Goal: Transaction & Acquisition: Purchase product/service

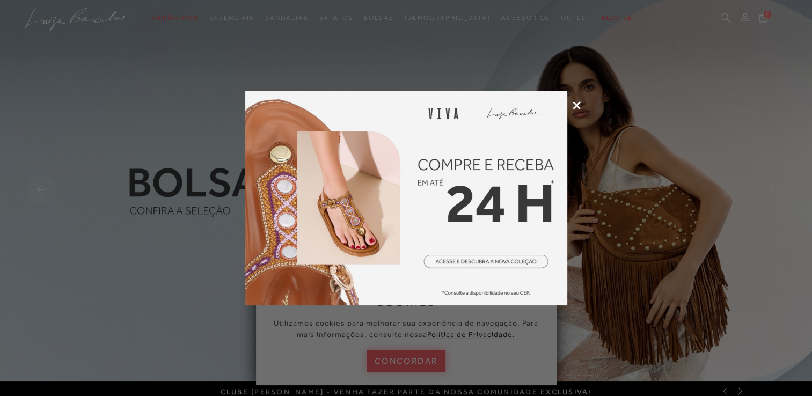
click at [464, 264] on img at bounding box center [406, 198] width 322 height 215
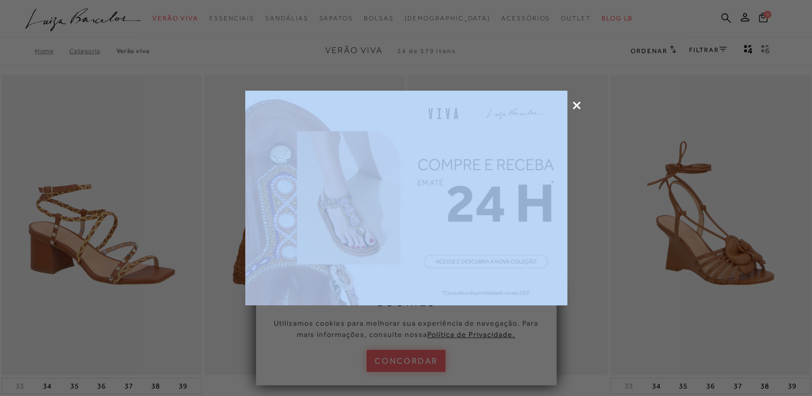
drag, startPoint x: 0, startPoint y: 0, endPoint x: 576, endPoint y: 104, distance: 585.3
click at [576, 104] on icon at bounding box center [577, 105] width 8 height 8
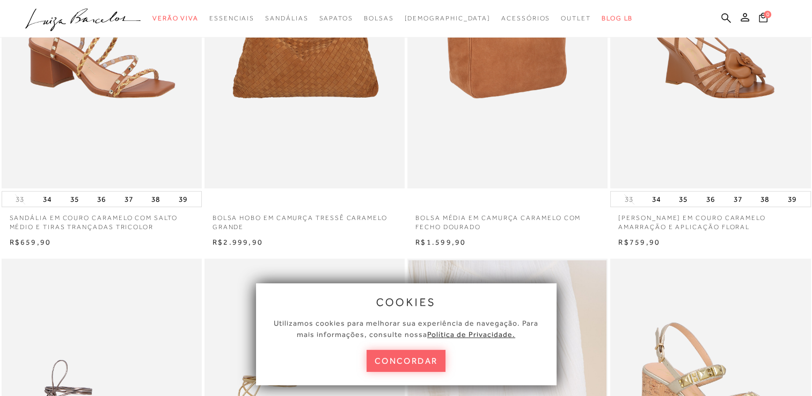
scroll to position [215, 0]
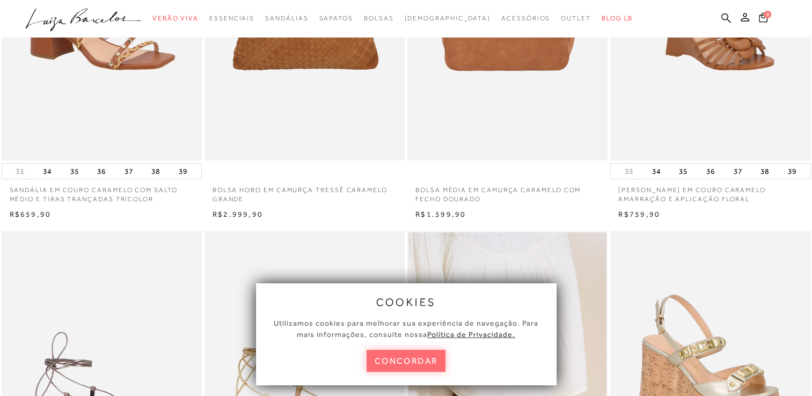
click at [422, 356] on button "concordar" at bounding box center [406, 361] width 79 height 22
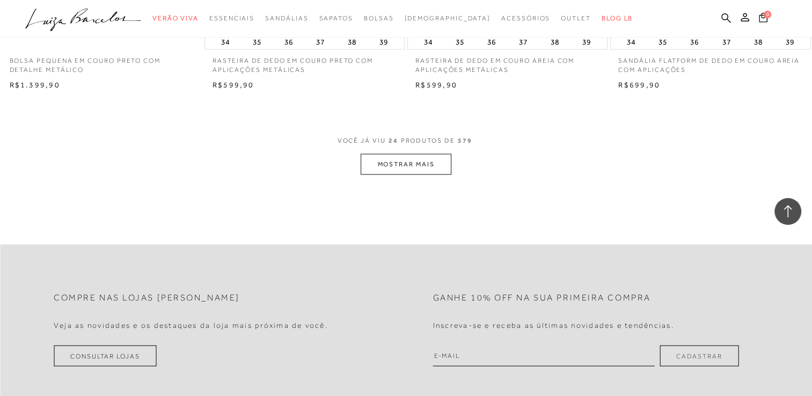
scroll to position [2147, 0]
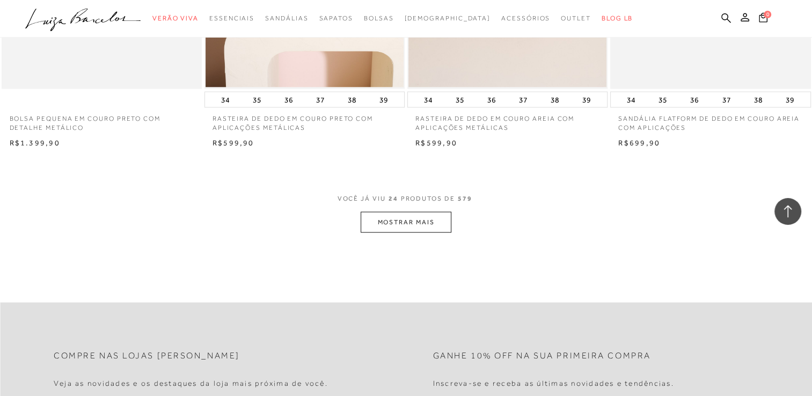
click at [399, 225] on button "MOSTRAR MAIS" at bounding box center [406, 222] width 90 height 21
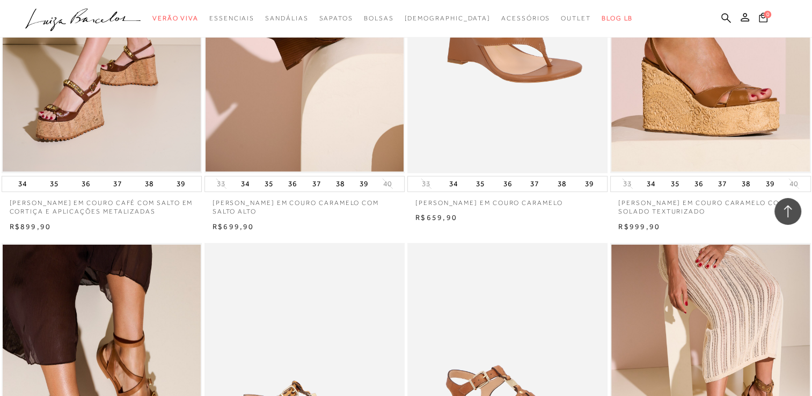
scroll to position [3167, 0]
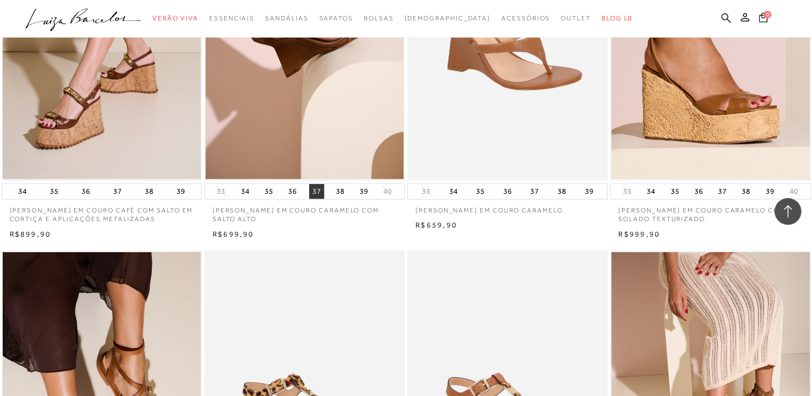
click at [314, 192] on button "37" at bounding box center [316, 191] width 15 height 15
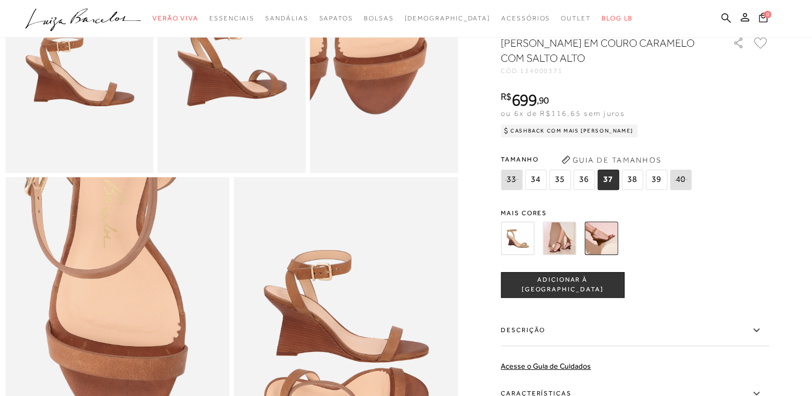
scroll to position [483, 0]
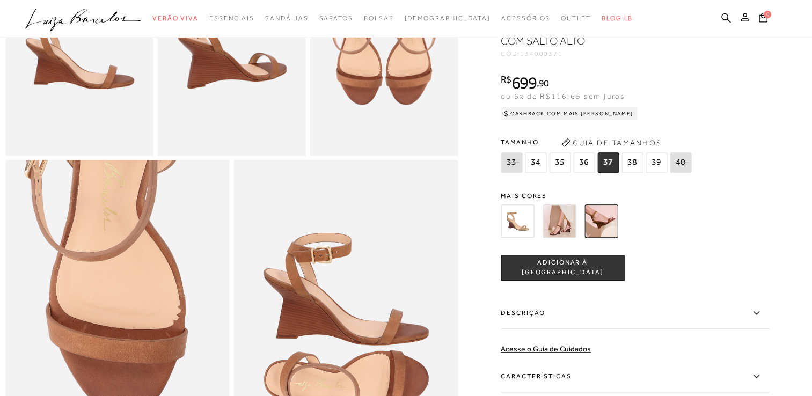
click at [555, 281] on button "ADICIONAR À SACOLA" at bounding box center [562, 268] width 123 height 26
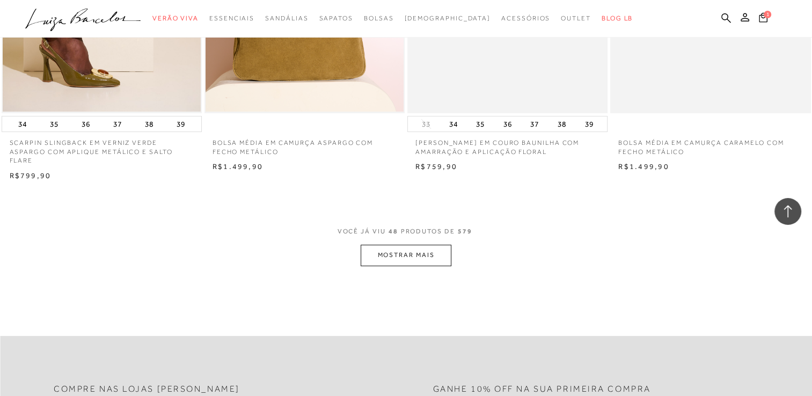
scroll to position [4348, 0]
click at [404, 248] on button "MOSTRAR MAIS" at bounding box center [406, 253] width 90 height 21
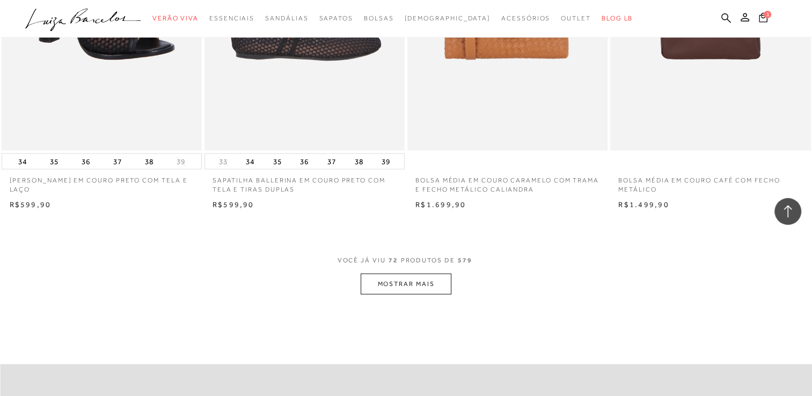
scroll to position [6603, 0]
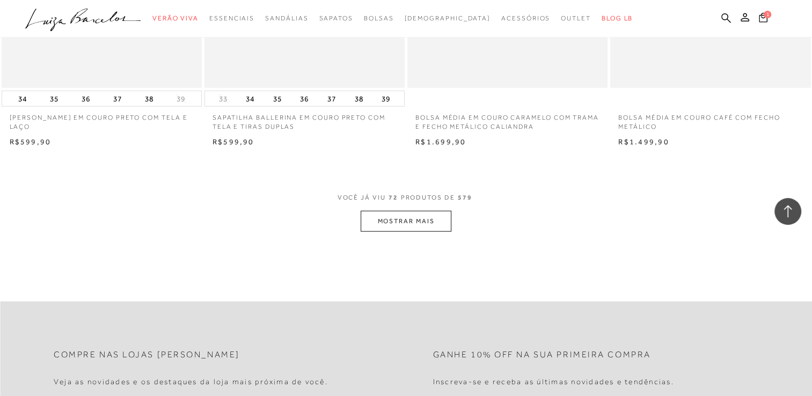
click at [407, 222] on button "MOSTRAR MAIS" at bounding box center [406, 221] width 90 height 21
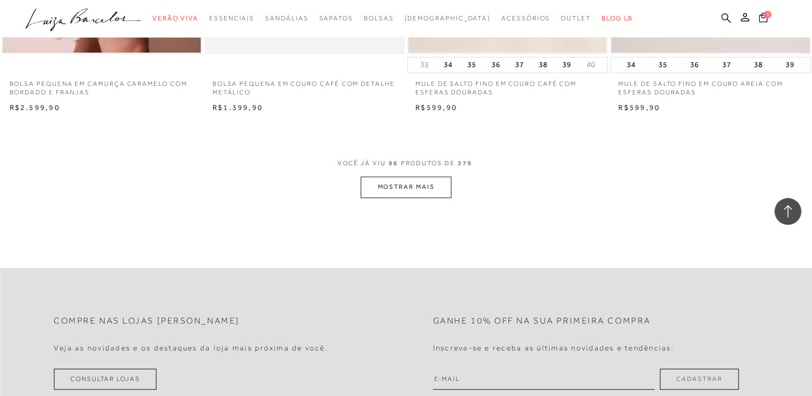
scroll to position [8858, 0]
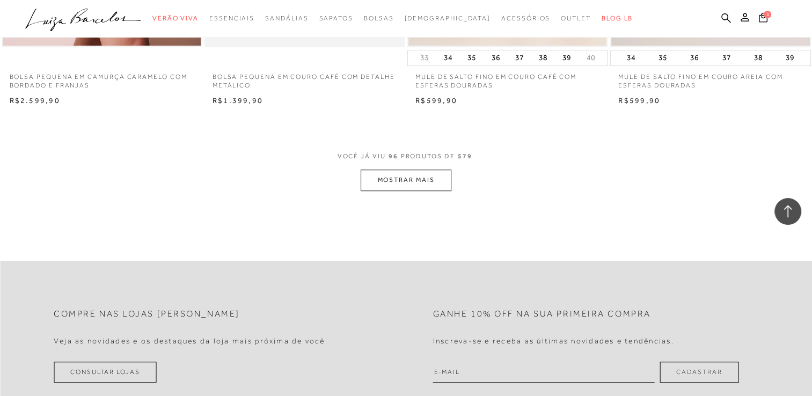
click at [428, 180] on button "MOSTRAR MAIS" at bounding box center [406, 180] width 90 height 21
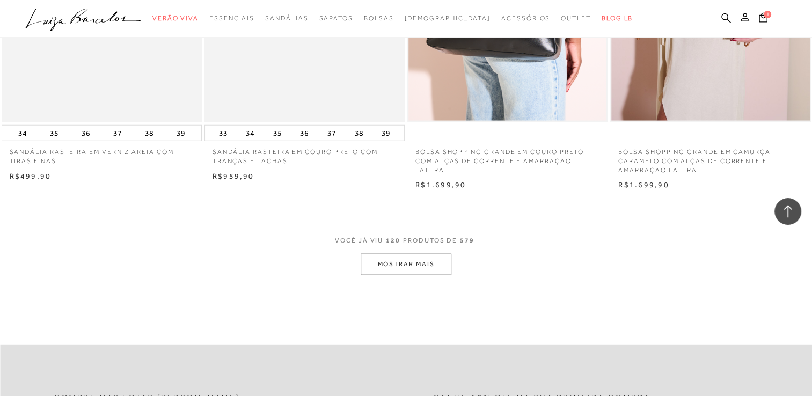
scroll to position [11059, 0]
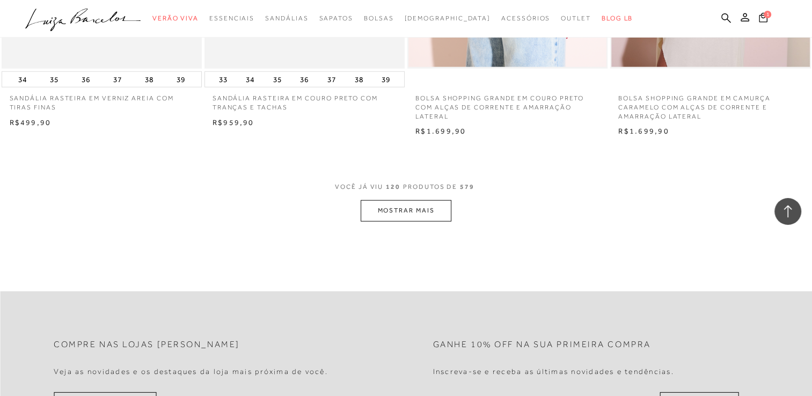
click at [403, 207] on button "MOSTRAR MAIS" at bounding box center [406, 210] width 90 height 21
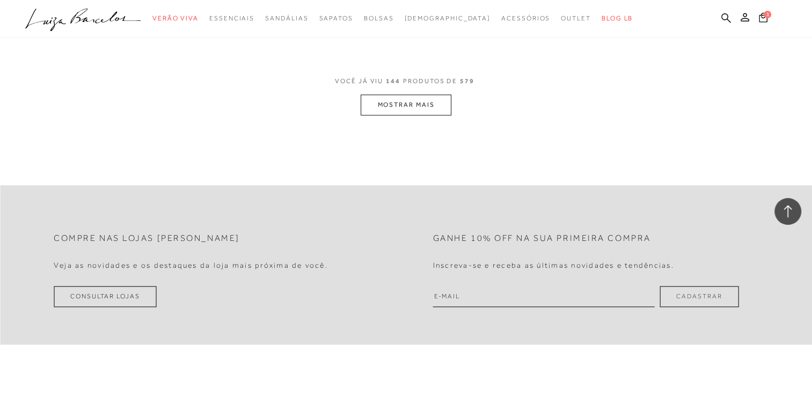
scroll to position [13421, 0]
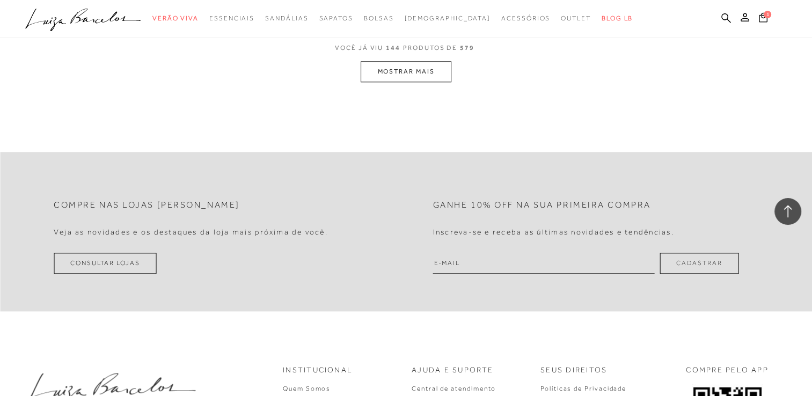
click at [417, 72] on button "MOSTRAR MAIS" at bounding box center [406, 71] width 90 height 21
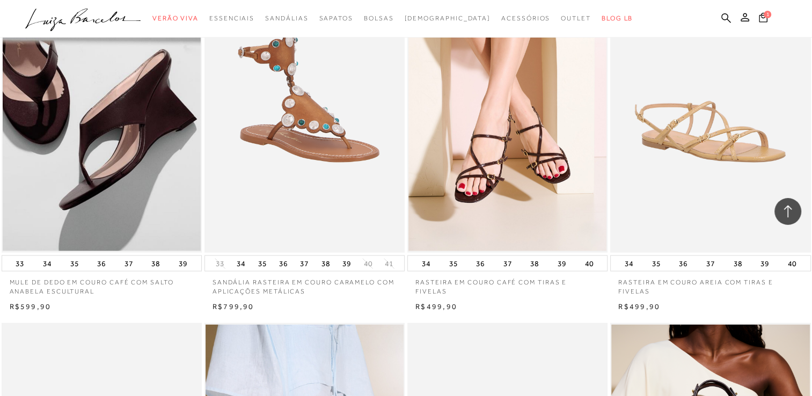
scroll to position [14570, 0]
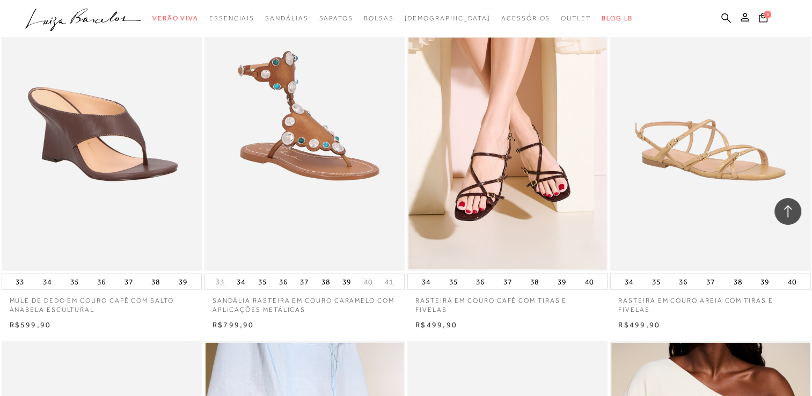
click at [174, 162] on img at bounding box center [102, 121] width 199 height 301
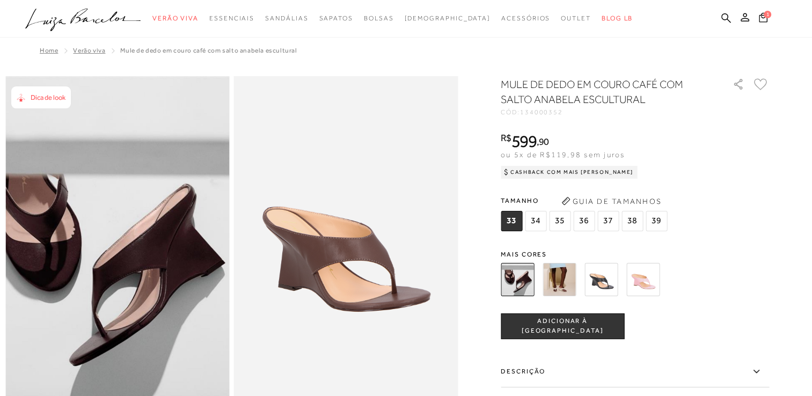
click at [652, 282] on img at bounding box center [642, 279] width 33 height 33
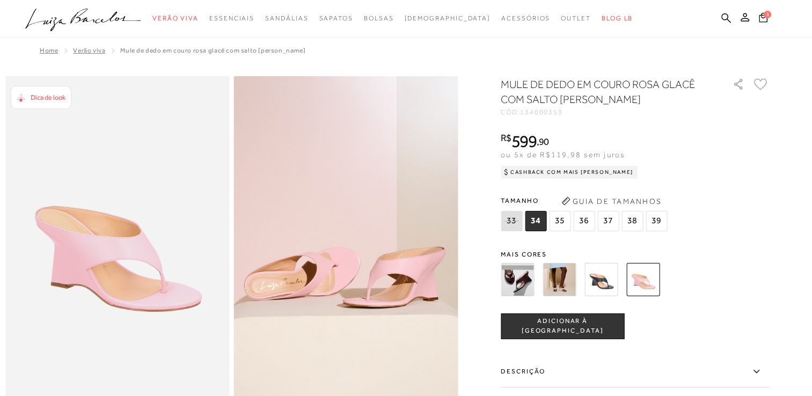
click at [565, 278] on img at bounding box center [559, 279] width 33 height 33
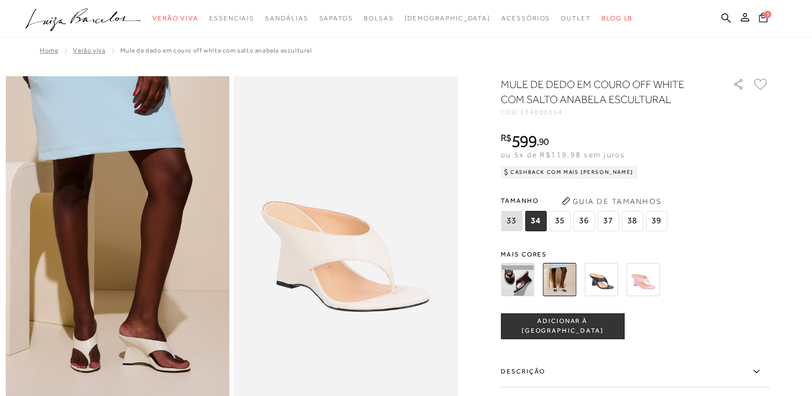
click at [641, 276] on img at bounding box center [642, 279] width 33 height 33
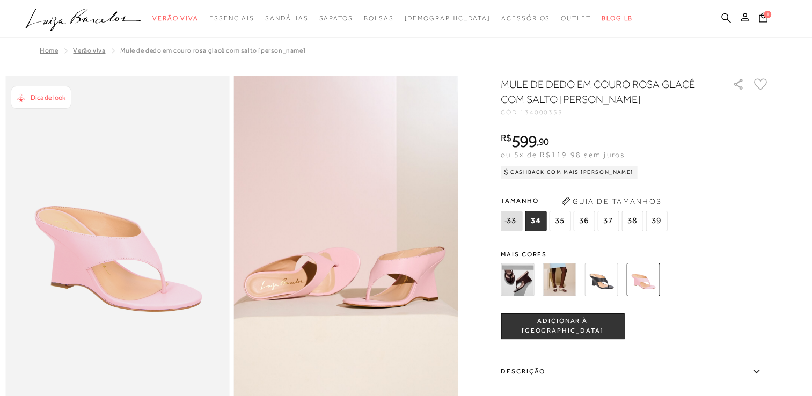
click at [527, 282] on img at bounding box center [517, 279] width 33 height 33
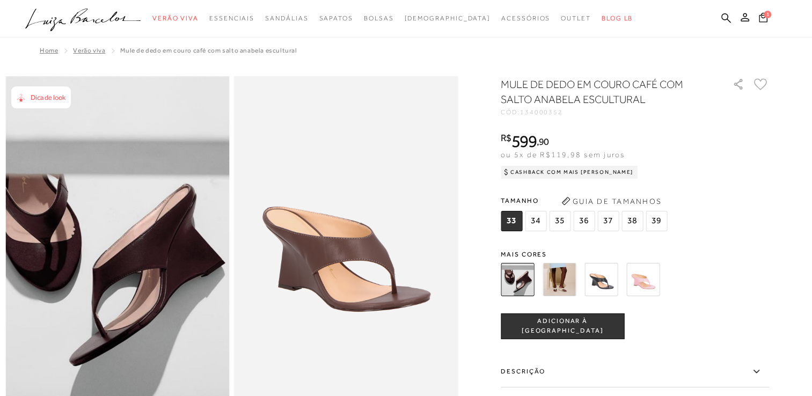
click at [653, 287] on img at bounding box center [642, 279] width 33 height 33
click at [642, 279] on img at bounding box center [642, 279] width 33 height 33
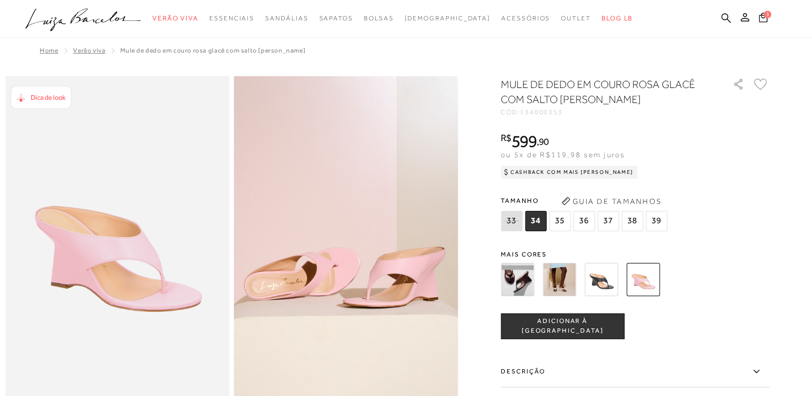
click at [610, 224] on span "37" at bounding box center [608, 221] width 21 height 20
click at [556, 328] on span "ADICIONAR À SACOLA" at bounding box center [562, 326] width 122 height 19
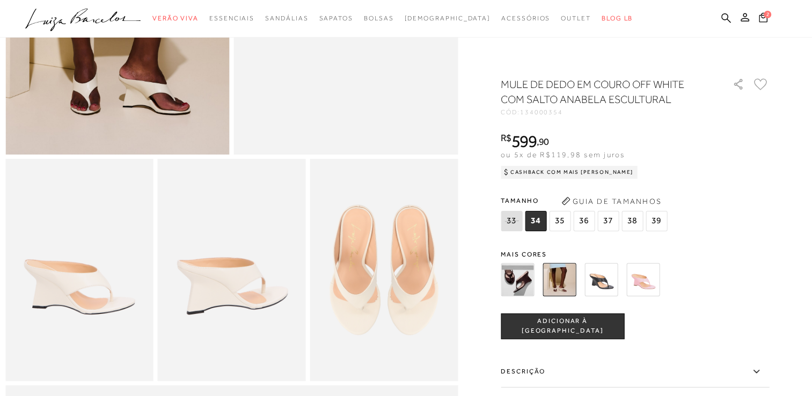
scroll to position [268, 0]
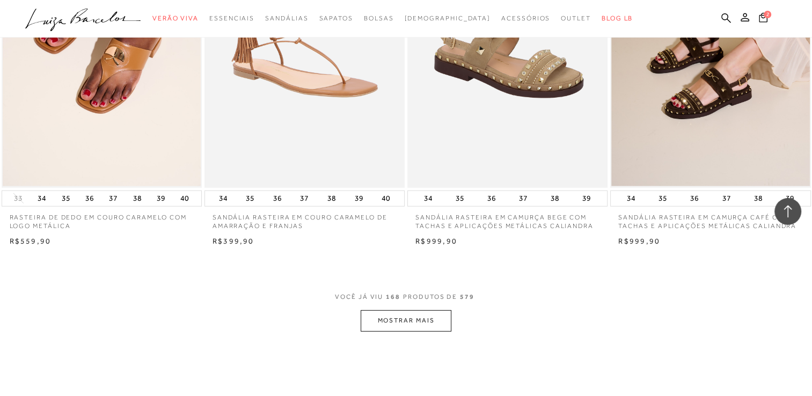
scroll to position [15461, 0]
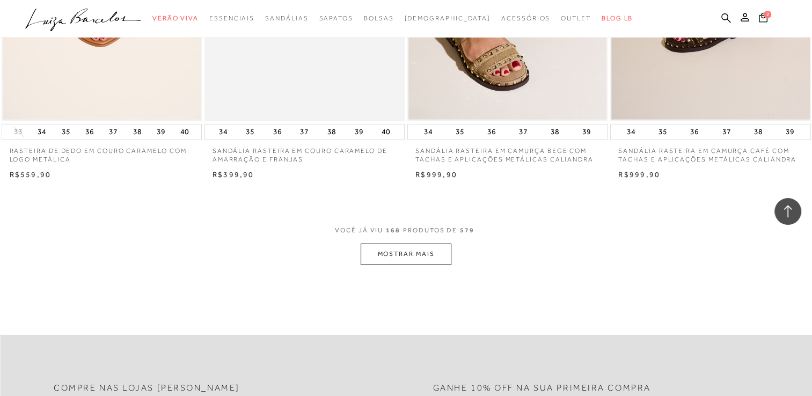
click at [407, 251] on button "MOSTRAR MAIS" at bounding box center [406, 254] width 90 height 21
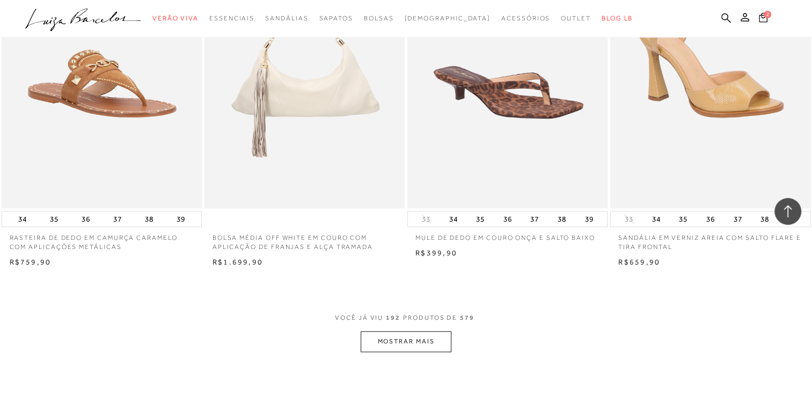
scroll to position [17716, 0]
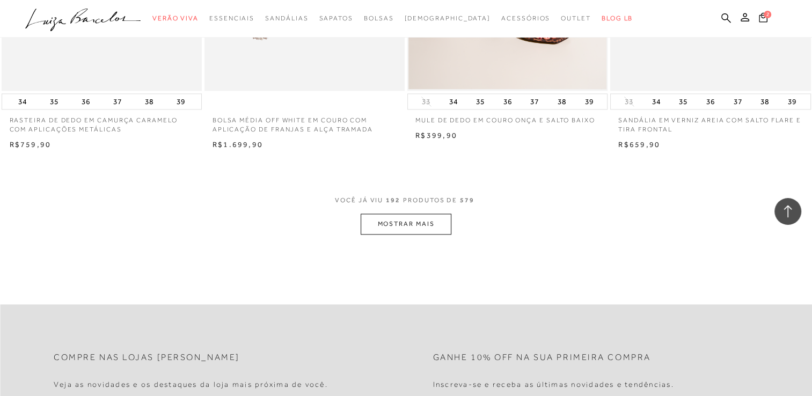
click at [419, 218] on button "MOSTRAR MAIS" at bounding box center [406, 224] width 90 height 21
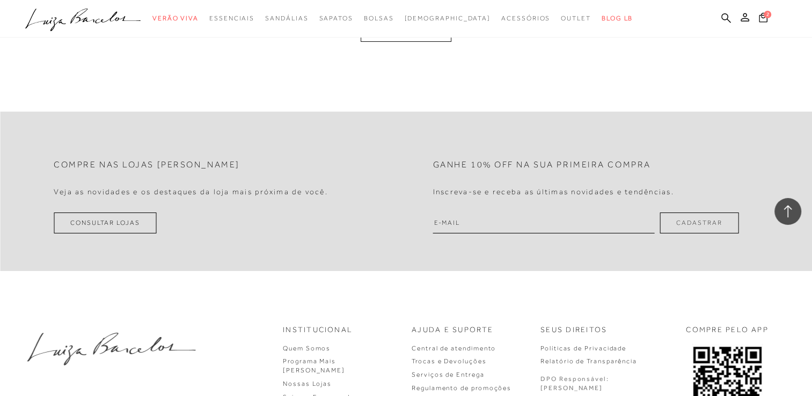
scroll to position [20082, 0]
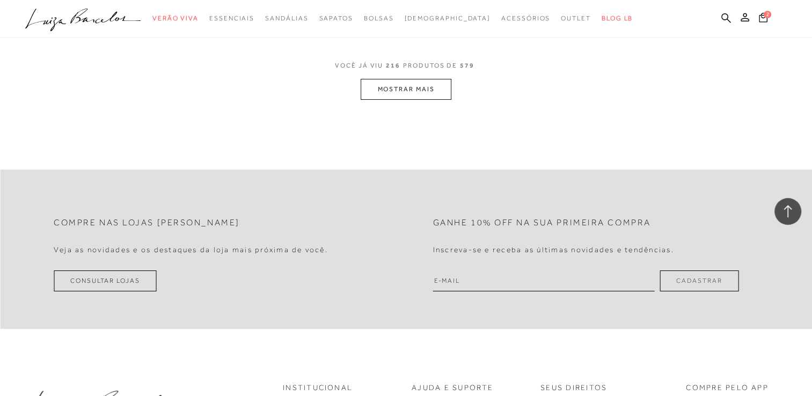
click at [412, 79] on button "MOSTRAR MAIS" at bounding box center [406, 89] width 90 height 21
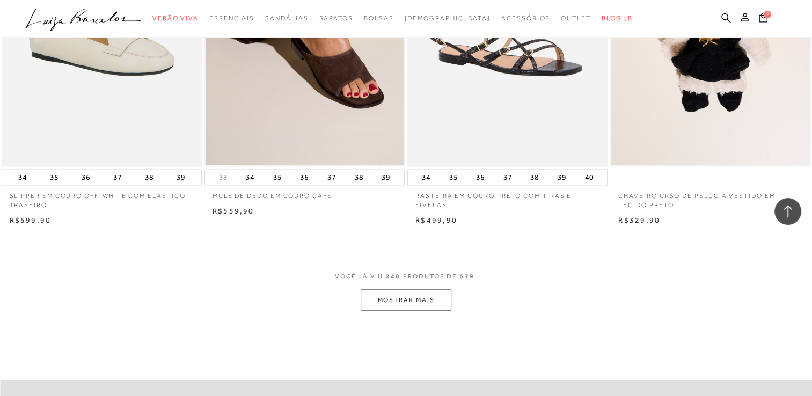
scroll to position [22122, 0]
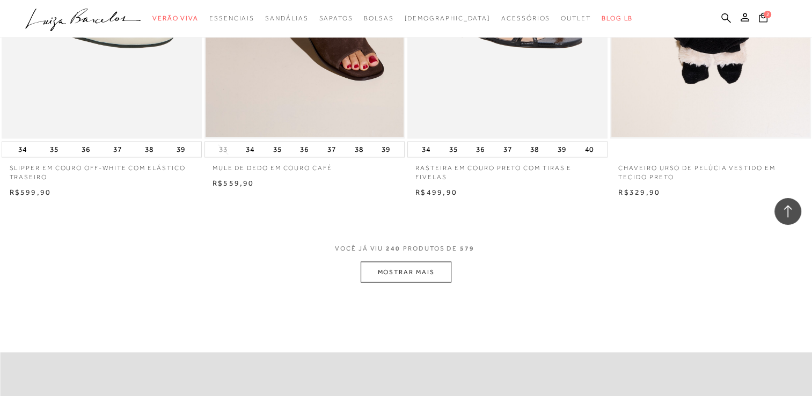
click at [408, 261] on button "MOSTRAR MAIS" at bounding box center [406, 271] width 90 height 21
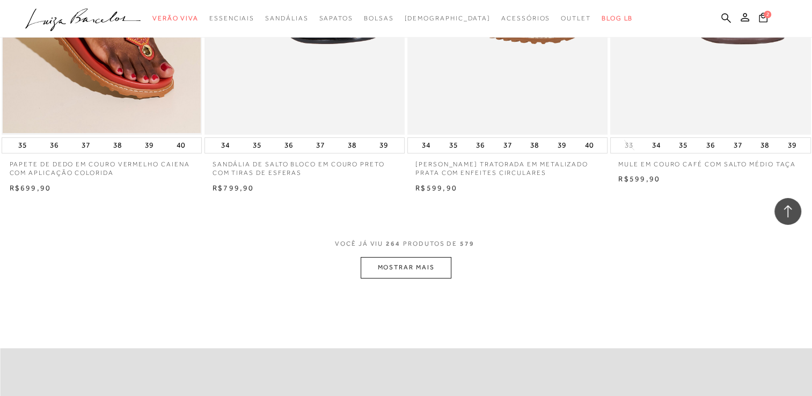
scroll to position [24484, 0]
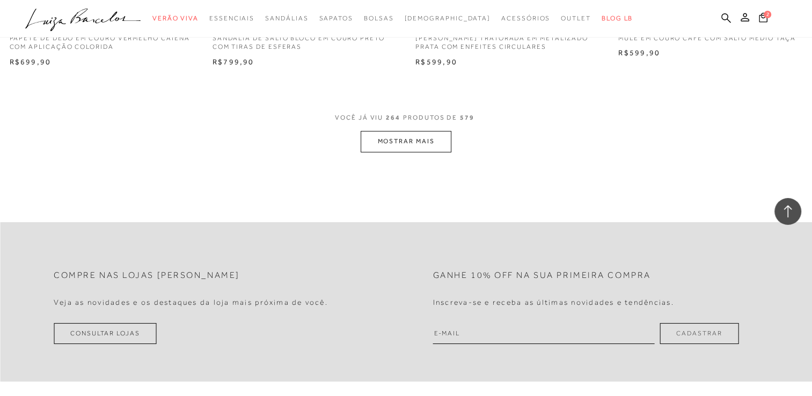
click at [392, 131] on button "MOSTRAR MAIS" at bounding box center [406, 141] width 90 height 21
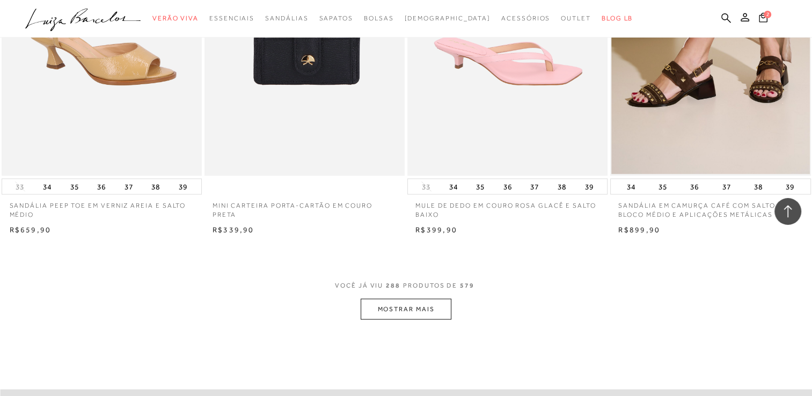
scroll to position [26578, 0]
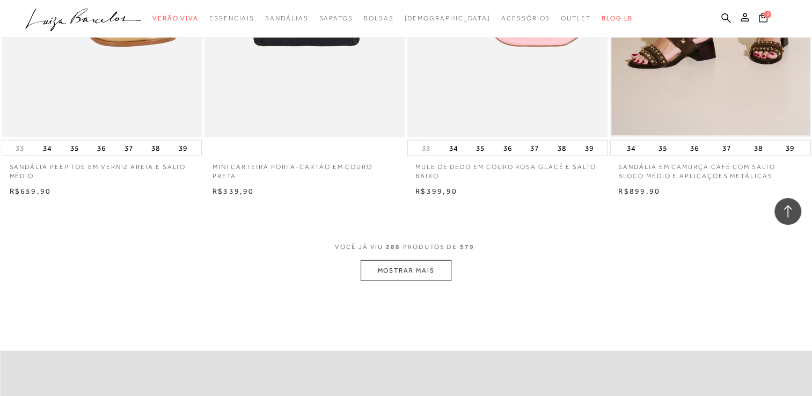
click at [404, 260] on button "MOSTRAR MAIS" at bounding box center [406, 270] width 90 height 21
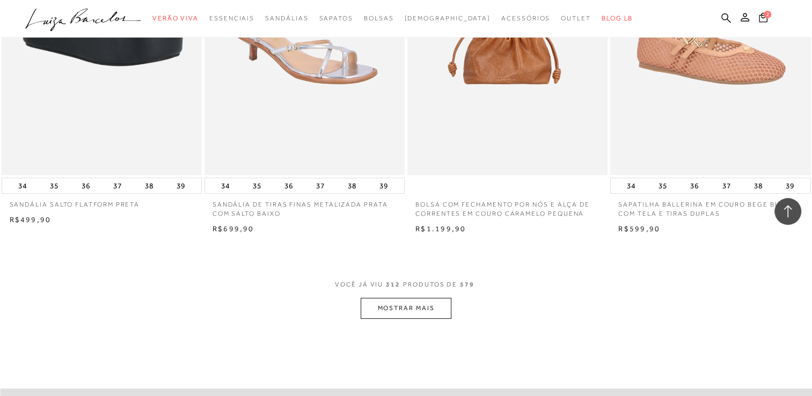
scroll to position [28779, 0]
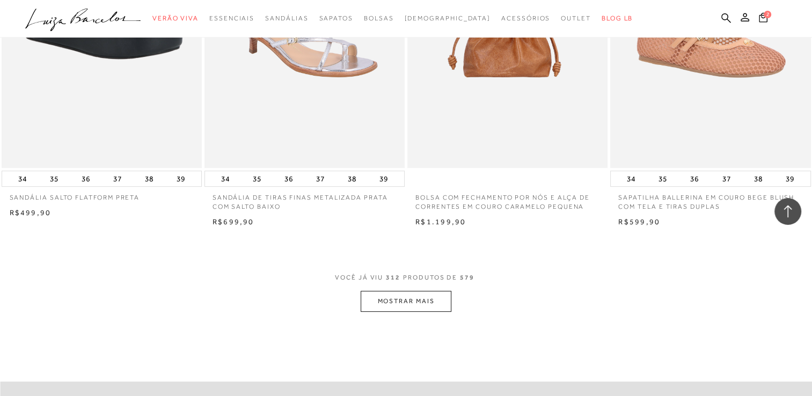
click at [404, 291] on button "MOSTRAR MAIS" at bounding box center [406, 301] width 90 height 21
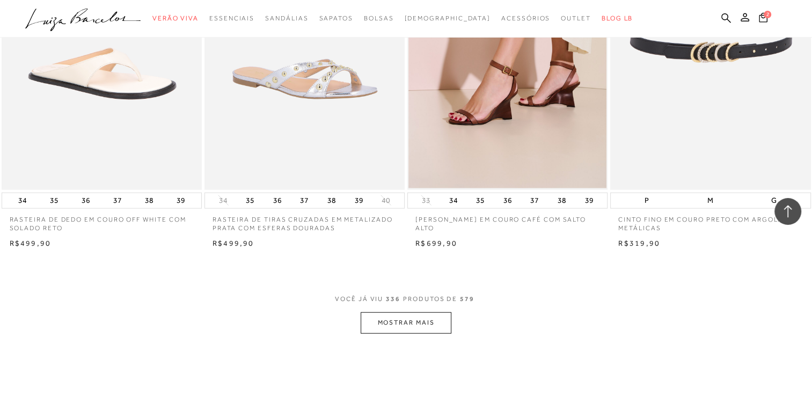
scroll to position [31141, 0]
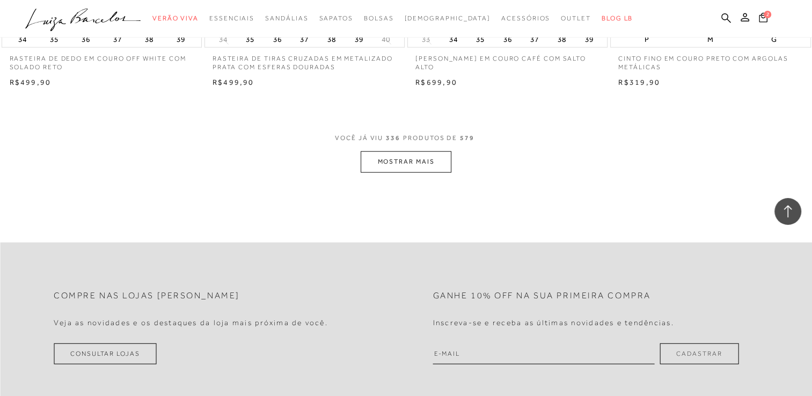
click at [417, 151] on button "MOSTRAR MAIS" at bounding box center [406, 161] width 90 height 21
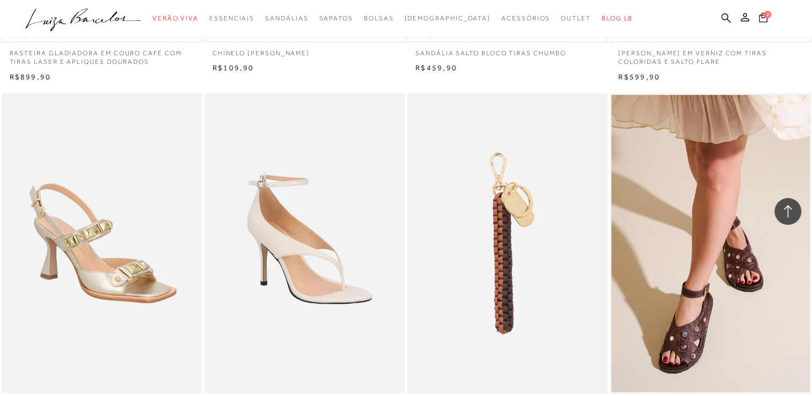
scroll to position [31571, 0]
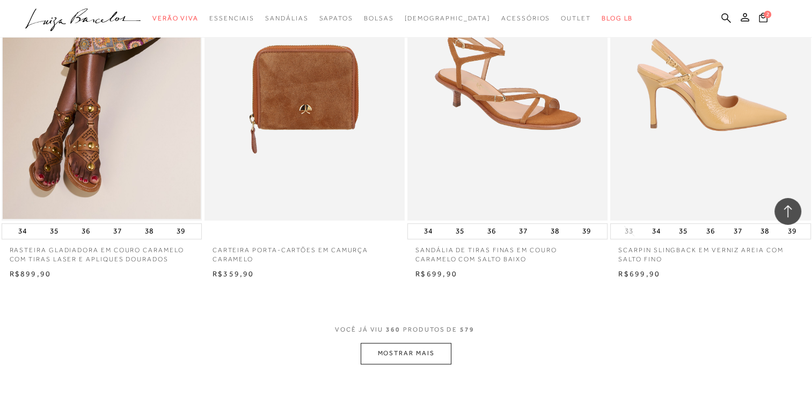
scroll to position [33289, 0]
